Goal: Task Accomplishment & Management: Use online tool/utility

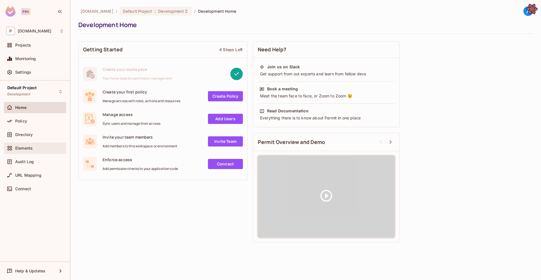
click at [41, 152] on div "Elements" at bounding box center [35, 147] width 62 height 11
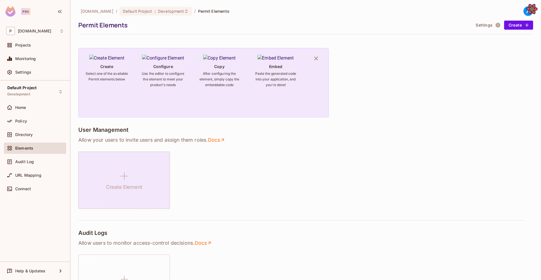
click at [123, 180] on icon at bounding box center [125, 176] width 14 height 14
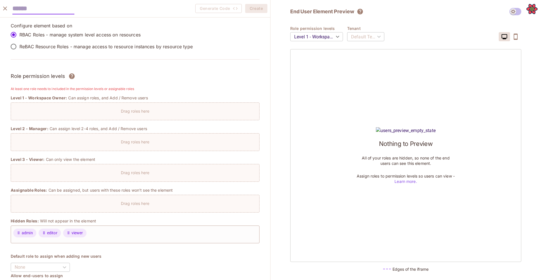
click at [101, 113] on div "Drag roles here" at bounding box center [135, 109] width 248 height 8
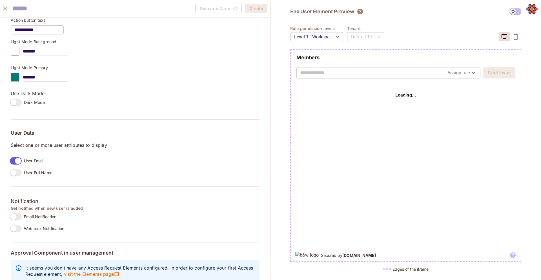
scroll to position [342, 0]
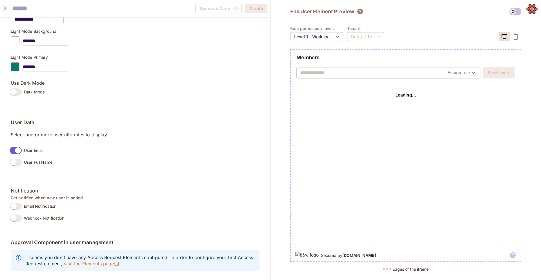
click at [51, 4] on input "text" at bounding box center [43, 9] width 62 height 12
type input "**********"
click at [249, 11] on button "Create" at bounding box center [256, 8] width 22 height 9
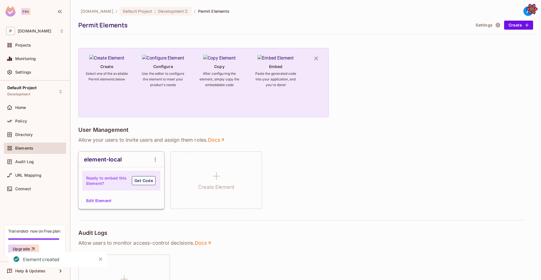
scroll to position [351, 0]
click at [132, 180] on button "Get Code" at bounding box center [144, 180] width 24 height 9
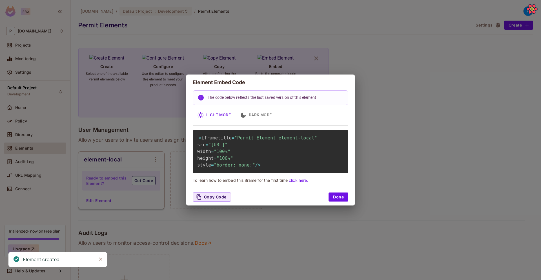
click at [214, 145] on span ""http://localhost:3000/embed/element-local?envId=5bca724198c94fa5bdb76d667f191f…" at bounding box center [217, 144] width 19 height 5
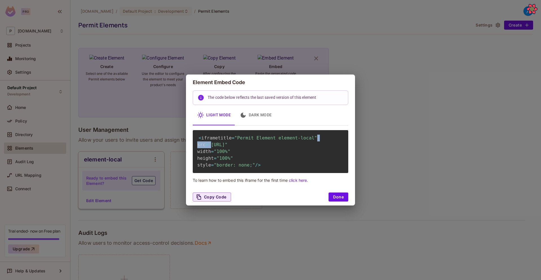
scroll to position [0, 2]
drag, startPoint x: 211, startPoint y: 144, endPoint x: 341, endPoint y: 152, distance: 129.7
click at [228, 147] on span ""http://localhost:3000/embed/element-local?envId=5bca724198c94fa5bdb76d667f191f…" at bounding box center [217, 144] width 19 height 5
copy span "http://localhost:3000/embed/element-local?envId=5bca724198c94fa5bdb76d667f191fe…"
click at [335, 201] on button "Done" at bounding box center [339, 196] width 20 height 9
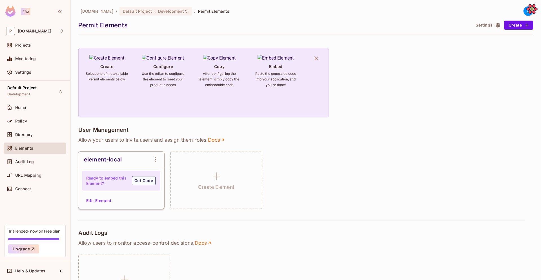
click at [521, 12] on div "A" at bounding box center [526, 11] width 15 height 10
click at [524, 12] on div "A" at bounding box center [529, 11] width 10 height 10
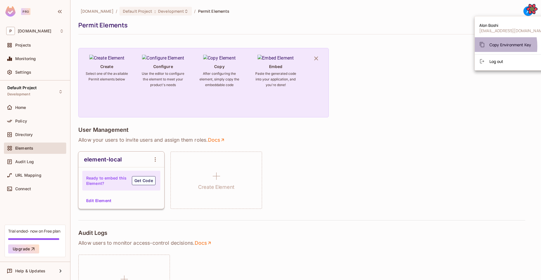
click at [482, 46] on icon at bounding box center [483, 45] width 6 height 6
click at [25, 135] on div at bounding box center [270, 140] width 541 height 280
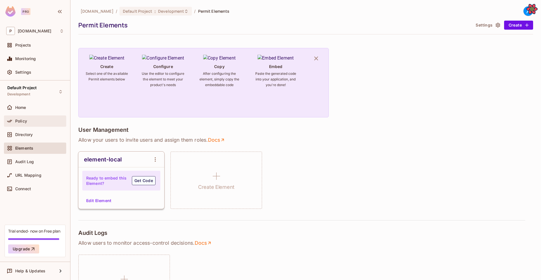
click at [23, 119] on span "Policy" at bounding box center [21, 121] width 12 height 5
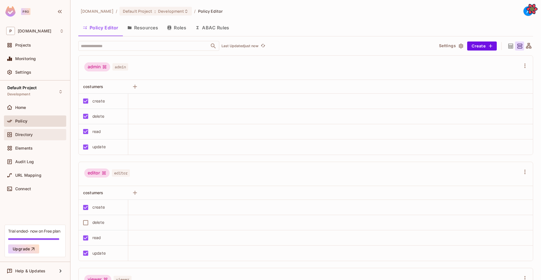
click at [25, 135] on span "Directory" at bounding box center [23, 134] width 17 height 5
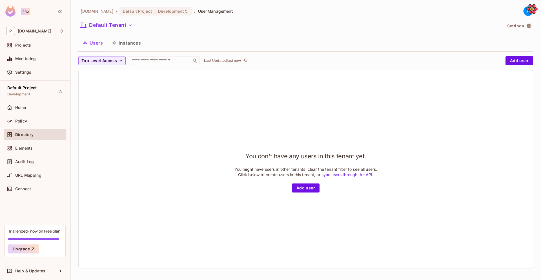
click at [302, 192] on div "You don't have any users in this tenant yet. You might have users in other tena…" at bounding box center [306, 169] width 143 height 47
click at [302, 192] on button "Add user" at bounding box center [306, 187] width 28 height 9
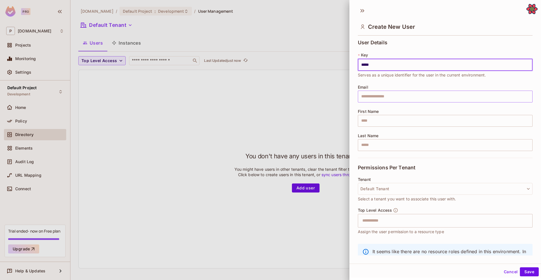
type input "*****"
click at [520, 267] on button "Save" at bounding box center [529, 271] width 19 height 9
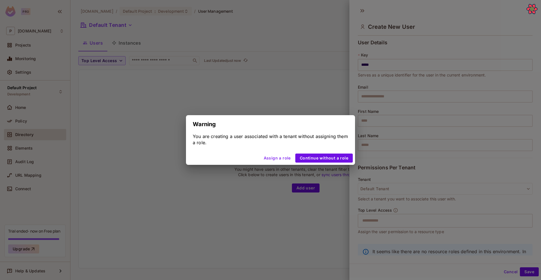
click at [282, 162] on button "Assign a role" at bounding box center [278, 157] width 32 height 9
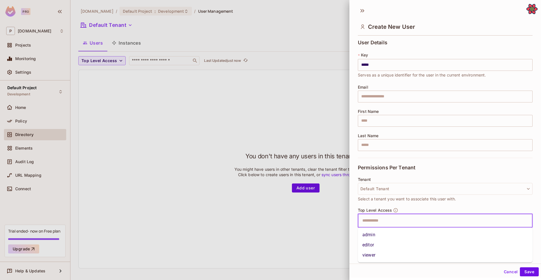
click at [376, 224] on input "text" at bounding box center [440, 220] width 163 height 11
click at [375, 233] on li "admin" at bounding box center [445, 235] width 175 height 10
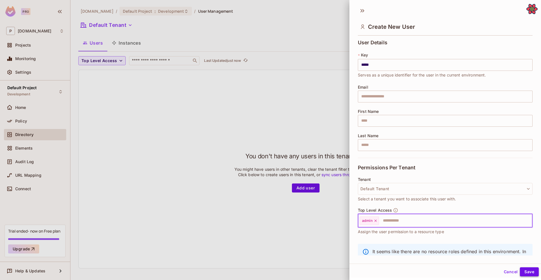
click at [524, 273] on button "Save" at bounding box center [529, 271] width 19 height 9
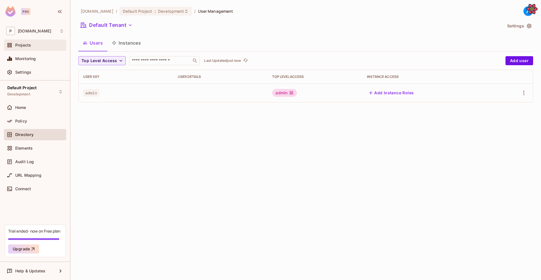
click at [25, 48] on div "Projects" at bounding box center [35, 45] width 58 height 7
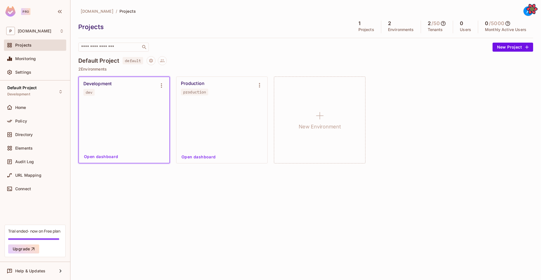
click at [131, 61] on span "default" at bounding box center [133, 60] width 21 height 7
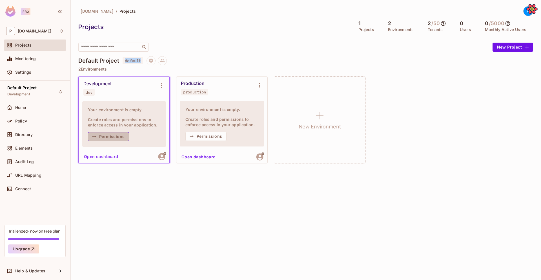
click at [112, 136] on button "Permissions" at bounding box center [108, 136] width 41 height 9
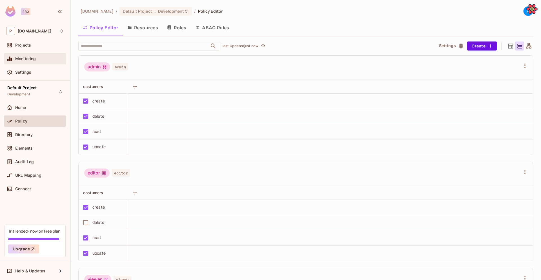
click at [54, 60] on div "Monitoring" at bounding box center [39, 58] width 49 height 5
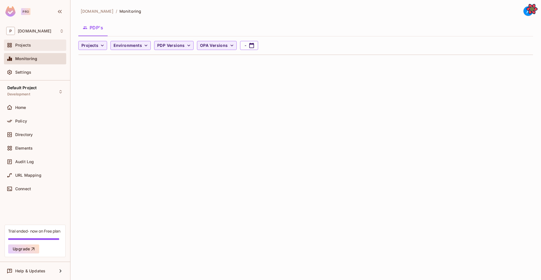
click at [40, 45] on div "Projects" at bounding box center [39, 45] width 49 height 5
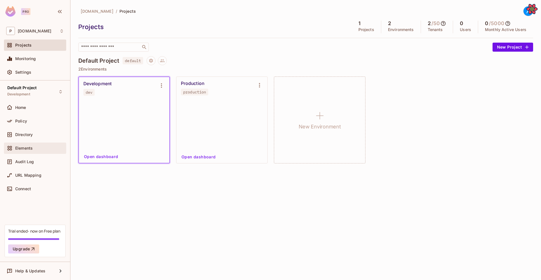
click at [26, 145] on div "Elements" at bounding box center [35, 148] width 58 height 7
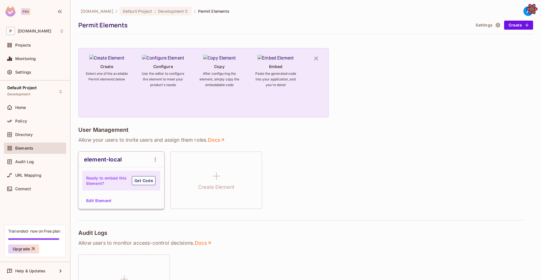
click at [108, 180] on h4 "Ready to embed this Element?" at bounding box center [106, 180] width 41 height 11
click at [143, 177] on button "Get Code" at bounding box center [144, 180] width 24 height 9
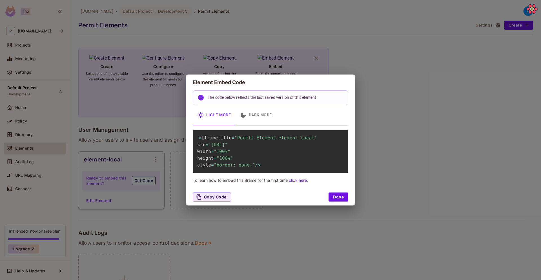
click at [228, 146] on span ""http://localhost:3000/embed/element-local?envId=5bca724198c94fa5bdb76d667f191f…" at bounding box center [217, 144] width 19 height 5
drag, startPoint x: 288, startPoint y: 146, endPoint x: 339, endPoint y: 149, distance: 51.2
click at [228, 147] on span ""http://localhost:3000/embed/element-local?envId=5bca724198c94fa5bdb76d667f191f…" at bounding box center [217, 144] width 19 height 5
copy span "element-local?envId=5bca724198c94fa5bdb76d667f191fe0&darkMode=false"
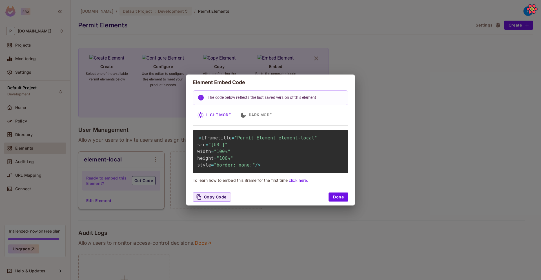
click at [160, 136] on div "Element Embed Code The code below reflects the last saved version of this eleme…" at bounding box center [270, 140] width 541 height 280
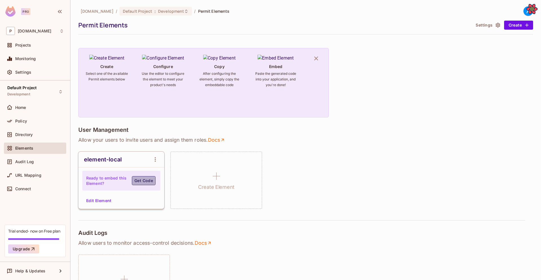
click at [139, 181] on button "Get Code" at bounding box center [144, 180] width 24 height 9
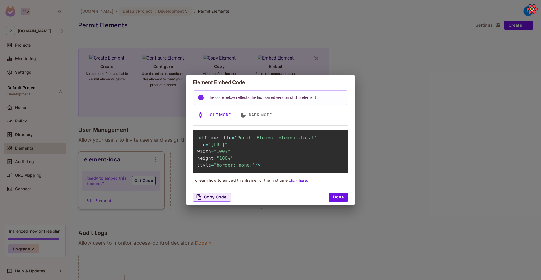
click at [228, 144] on span ""http://localhost:3000/embed/element-local?envId=5bca724198c94fa5bdb76d667f191f…" at bounding box center [217, 144] width 19 height 5
drag, startPoint x: 288, startPoint y: 145, endPoint x: 342, endPoint y: 152, distance: 54.3
click at [228, 147] on span ""http://localhost:3000/embed/element-local?envId=5bca724198c94fa5bdb76d667f191f…" at bounding box center [217, 144] width 19 height 5
copy span "element-local?envId=5bca724198c94fa5bdb76d667f191fe0&darkMode=false"
click at [147, 96] on div "Element Embed Code The code below reflects the last saved version of this eleme…" at bounding box center [270, 140] width 541 height 280
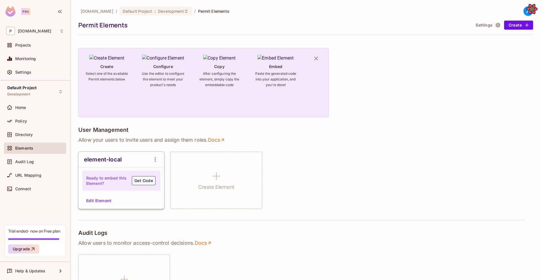
click at [103, 196] on button "Edit Element" at bounding box center [99, 200] width 30 height 9
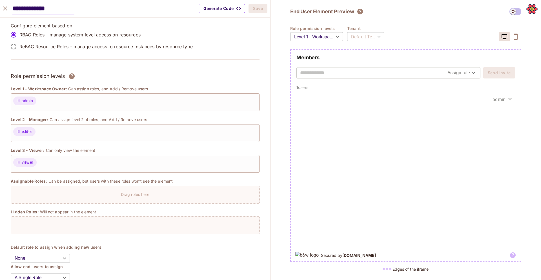
click at [206, 9] on button "Generate Code" at bounding box center [222, 8] width 47 height 9
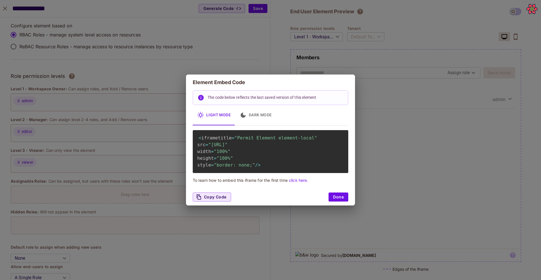
click at [244, 115] on button "Dark Mode" at bounding box center [255, 115] width 41 height 20
click at [213, 110] on button "Light Mode" at bounding box center [214, 115] width 43 height 20
click at [263, 105] on button "Dark Mode" at bounding box center [255, 115] width 41 height 20
click at [210, 93] on div "The code below reflects the last saved version of this element" at bounding box center [262, 97] width 109 height 11
click at [206, 110] on button "Light Mode" at bounding box center [214, 115] width 43 height 20
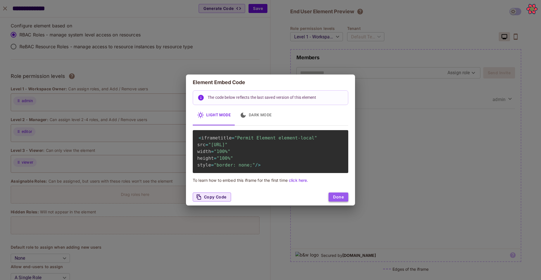
click at [336, 201] on button "Done" at bounding box center [339, 196] width 20 height 9
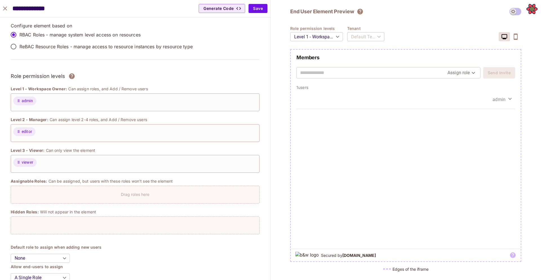
click at [324, 58] on h2 "Members" at bounding box center [406, 57] width 219 height 7
